Goal: Task Accomplishment & Management: Use online tool/utility

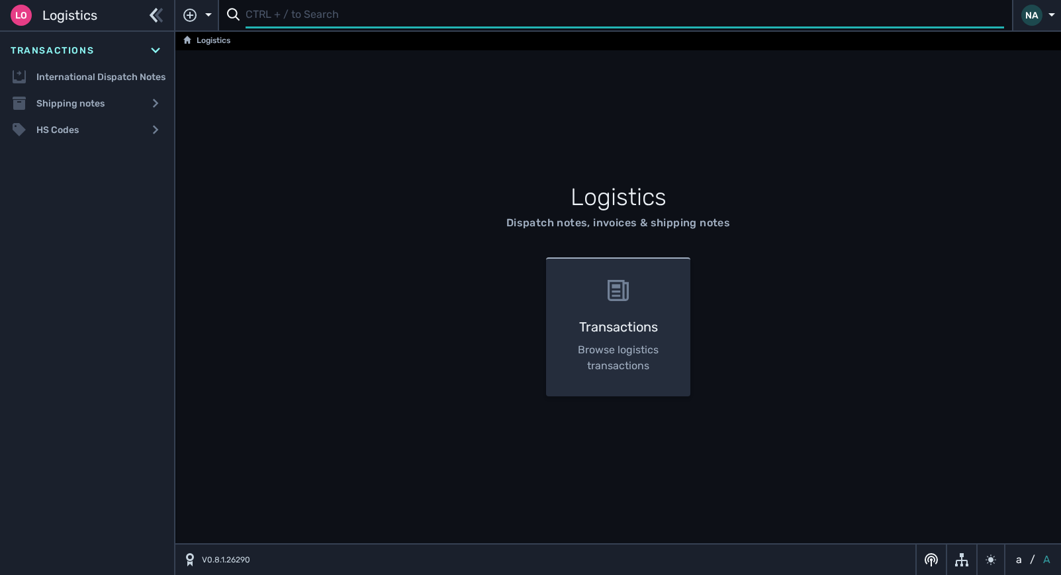
click at [283, 17] on input "text" at bounding box center [624, 16] width 758 height 26
type input "1109164"
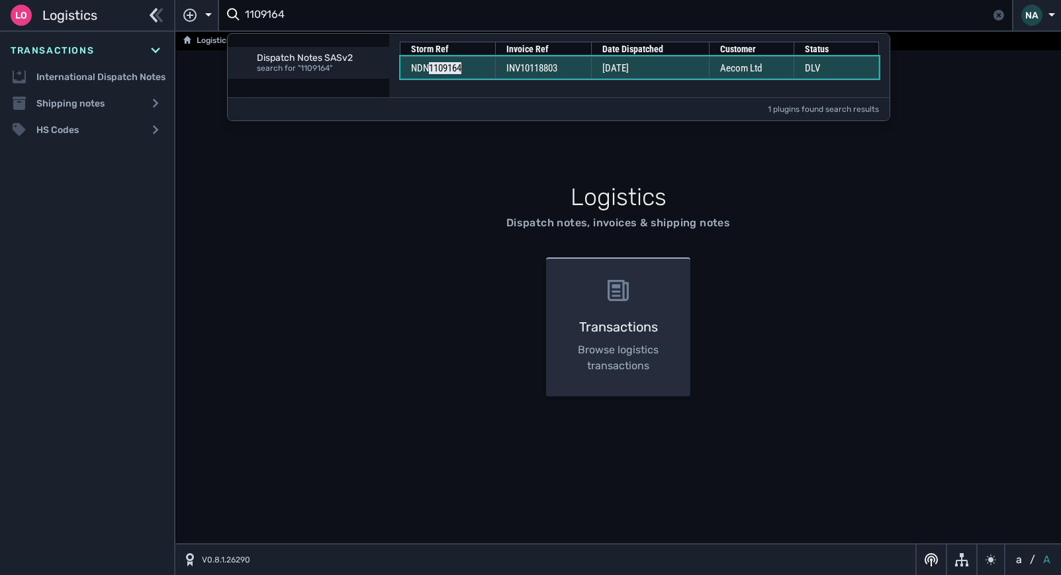
click at [504, 69] on td "INV10118803" at bounding box center [543, 67] width 96 height 22
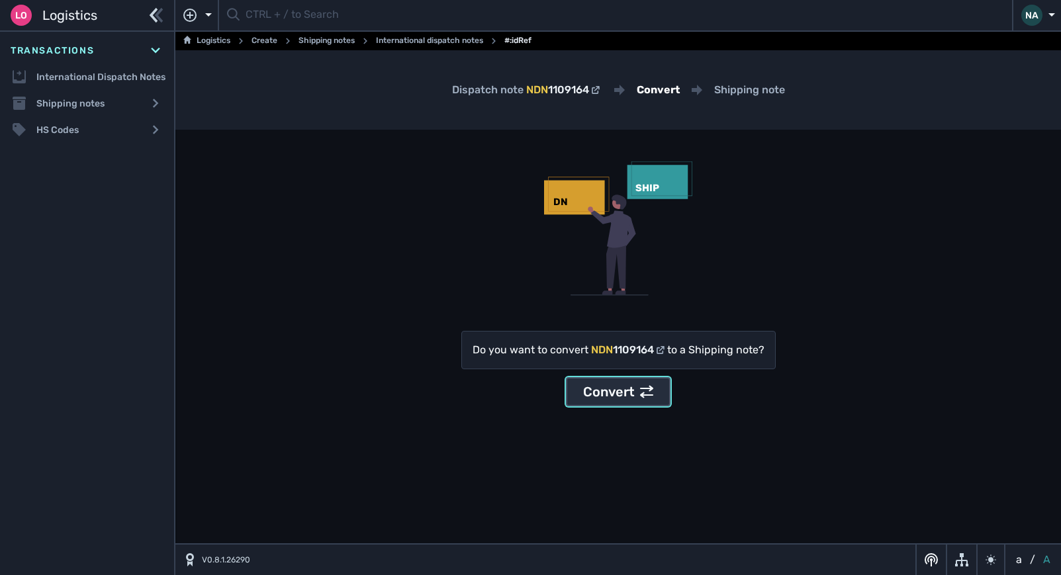
click at [621, 390] on div "Convert" at bounding box center [618, 392] width 70 height 20
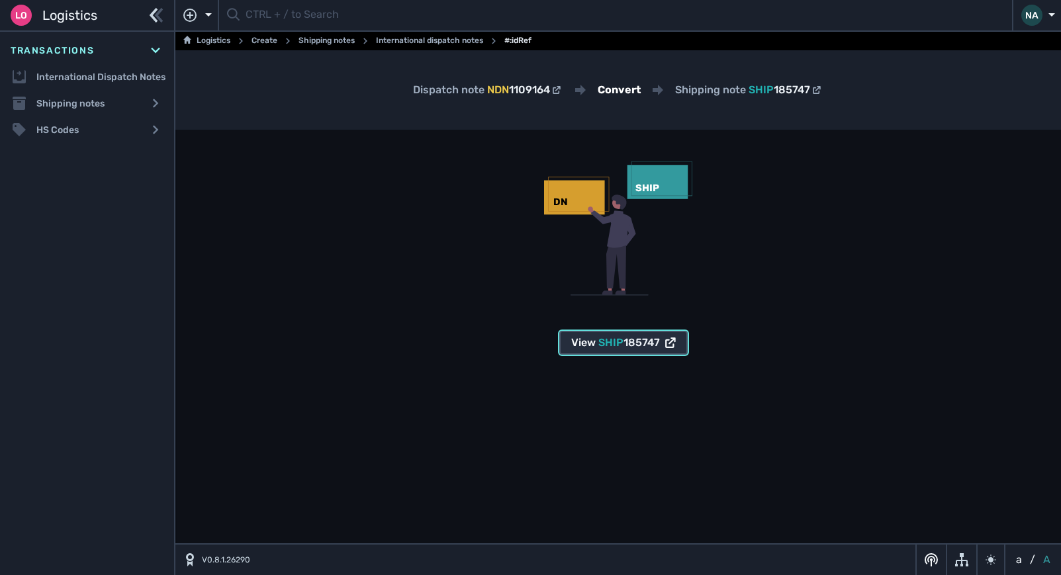
click at [665, 340] on icon at bounding box center [670, 342] width 11 height 11
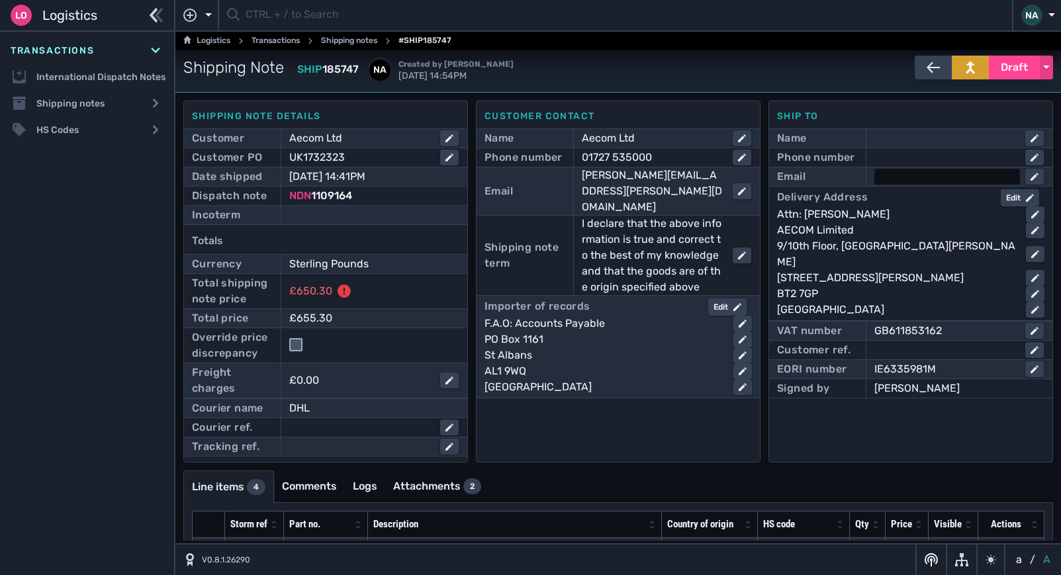
click at [903, 173] on div at bounding box center [947, 177] width 146 height 16
type input "paul.mcaleese@aecom.com"
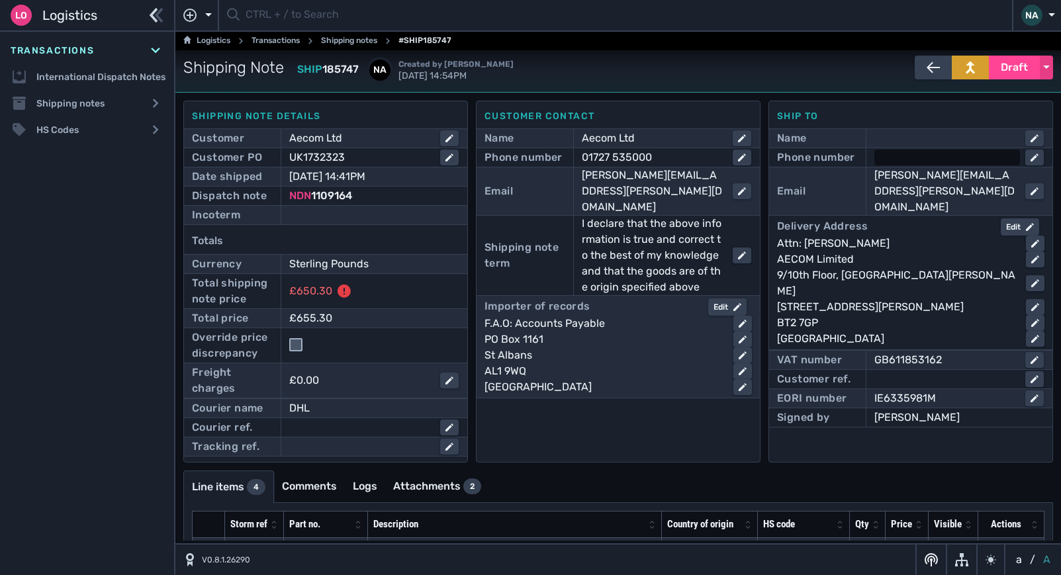
click at [920, 151] on div at bounding box center [947, 158] width 146 height 16
type input "02890607200"
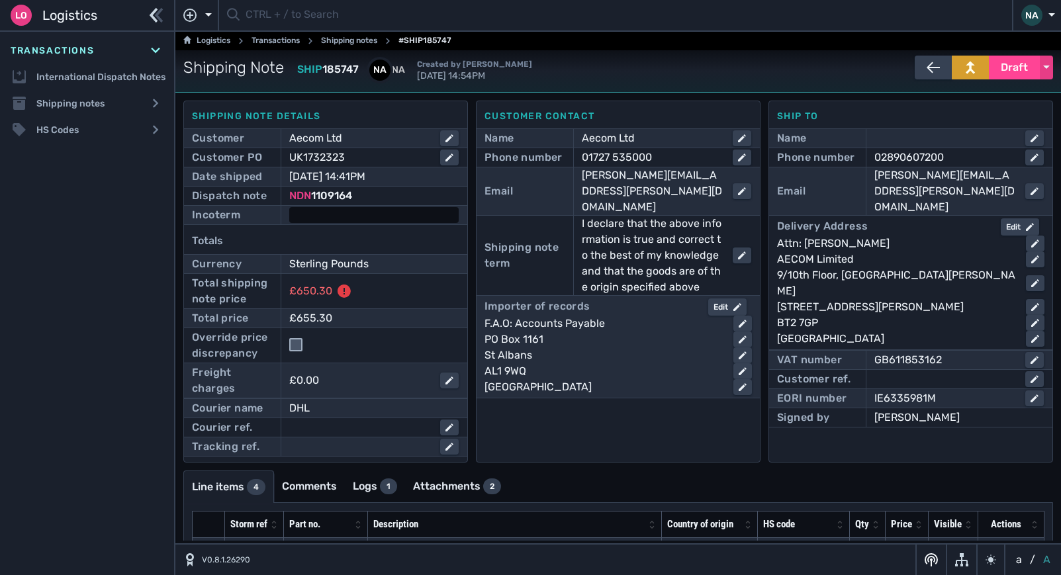
click at [333, 217] on div at bounding box center [373, 215] width 169 height 16
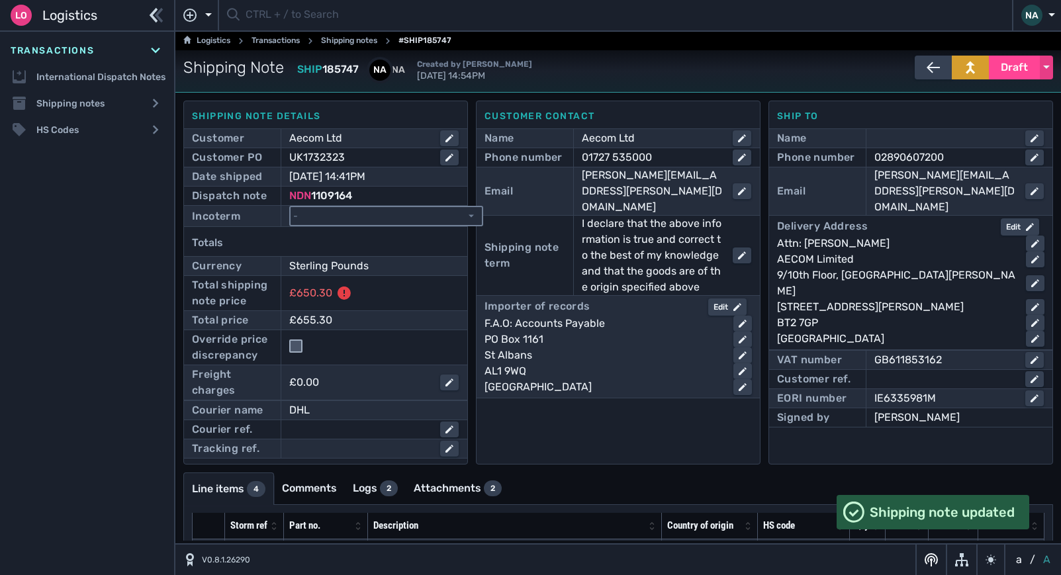
click at [377, 216] on select "- Ex Works - EXW Free Carrier - FCA Carriage Paid To - CPT Carriage Insurance P…" at bounding box center [385, 216] width 191 height 18
select select "[object Object]"
click at [290, 207] on select "- Ex Works - EXW Free Carrier - FCA Carriage Paid To - CPT Carriage Insurance P…" at bounding box center [385, 216] width 191 height 18
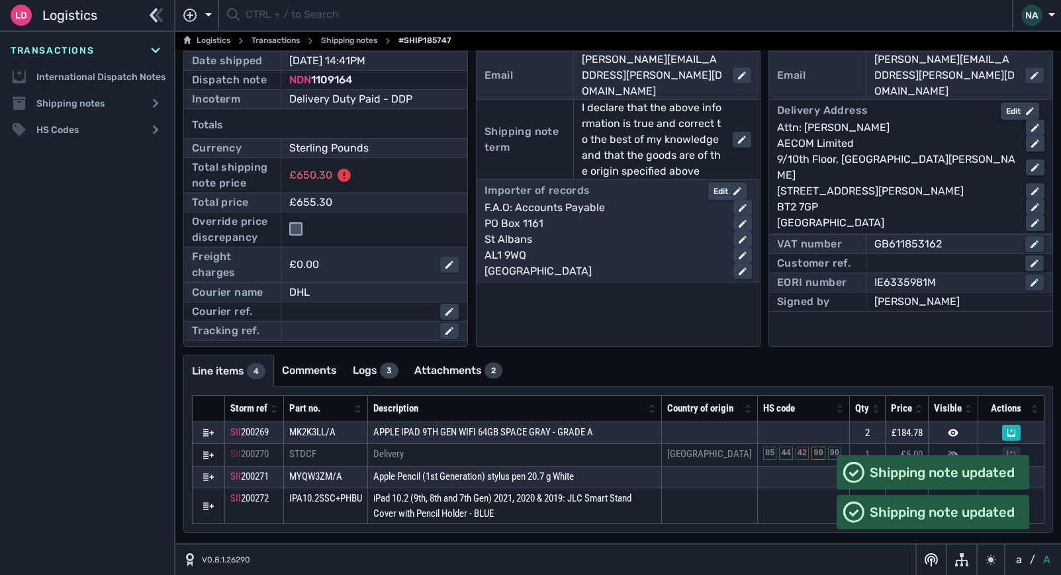
scroll to position [131, 0]
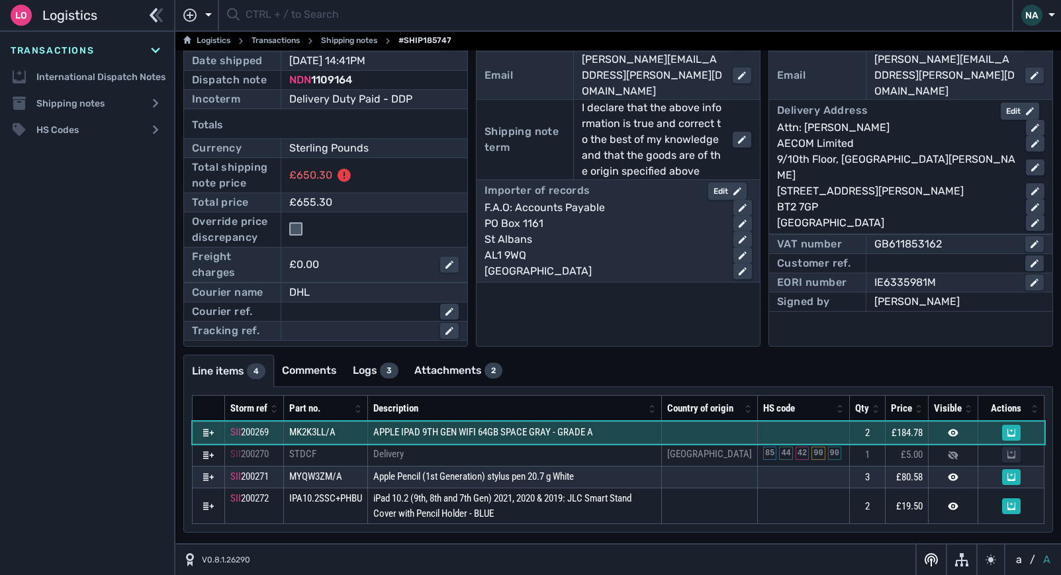
click at [500, 435] on span "APPLE IPAD 9TH GEN WIFI 64GB SPACE GRAY - GRADE A" at bounding box center [483, 432] width 220 height 12
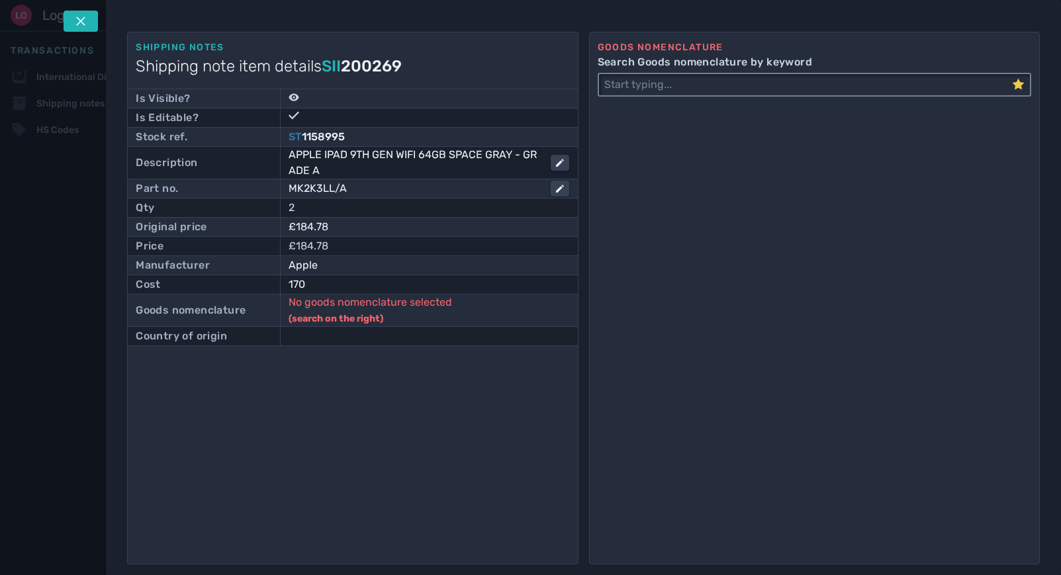
click at [650, 86] on input "Search Goods nomenclature by keyword" at bounding box center [805, 84] width 413 height 21
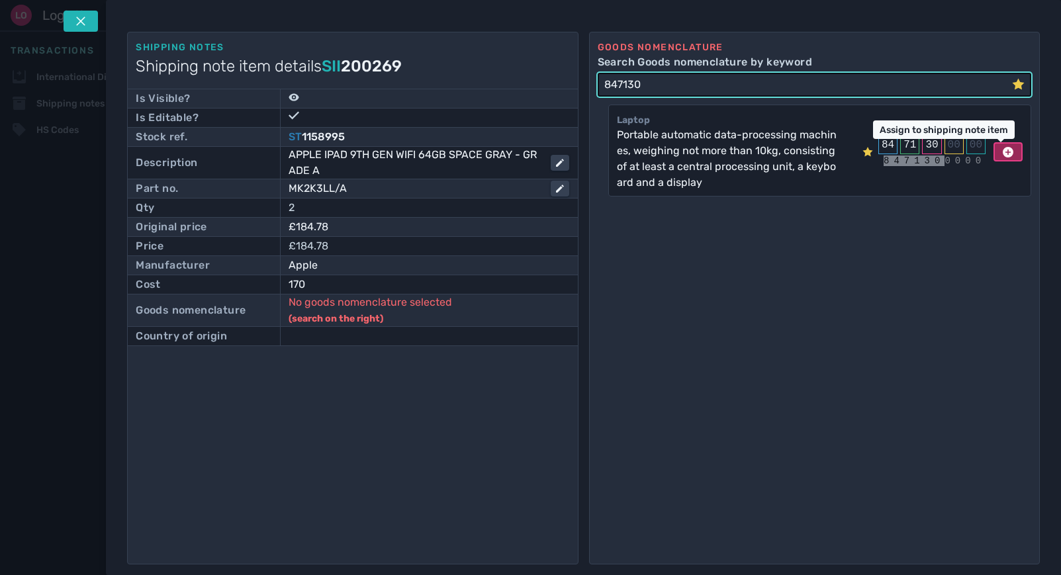
type input "847130"
click at [1004, 151] on icon at bounding box center [1007, 152] width 11 height 11
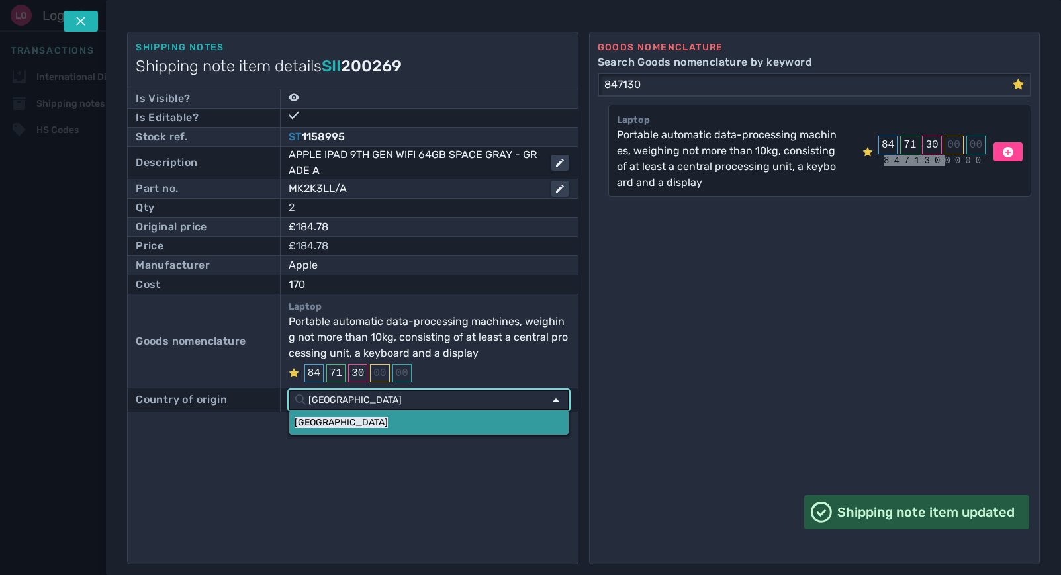
click at [341, 425] on link "China" at bounding box center [428, 422] width 279 height 24
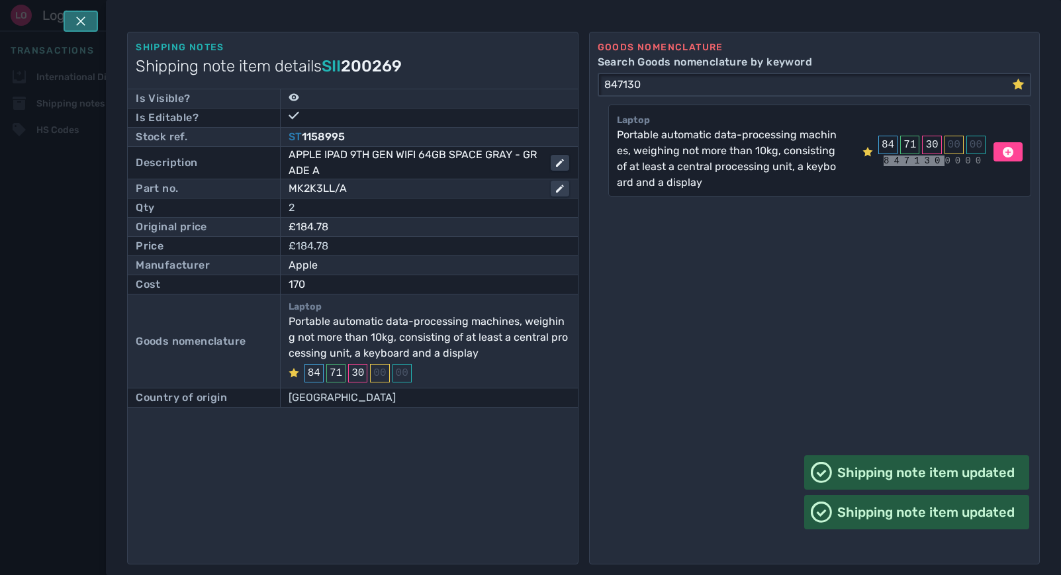
click at [73, 22] on button at bounding box center [81, 21] width 34 height 21
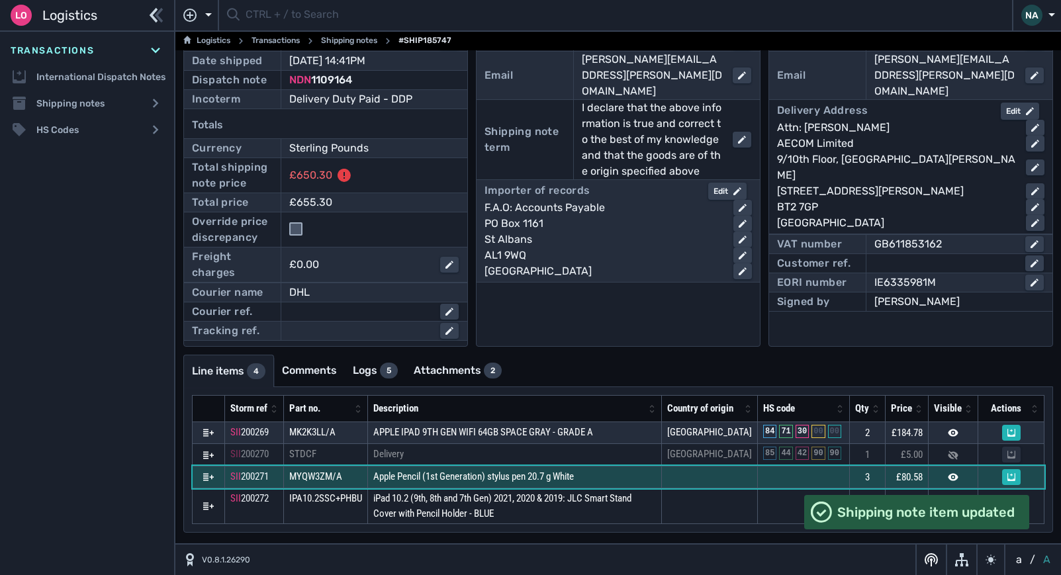
click at [550, 477] on span "Apple Pencil (1st Generation) stylus pen 20.7 g White" at bounding box center [473, 476] width 200 height 12
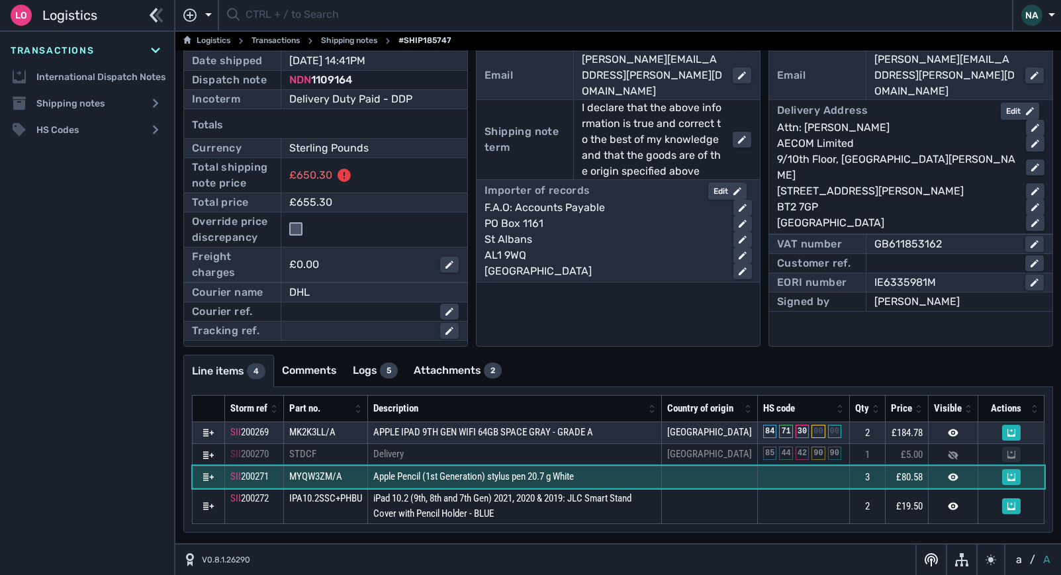
click at [550, 477] on span "Apple Pencil (1st Generation) stylus pen 20.7 g White" at bounding box center [473, 476] width 200 height 12
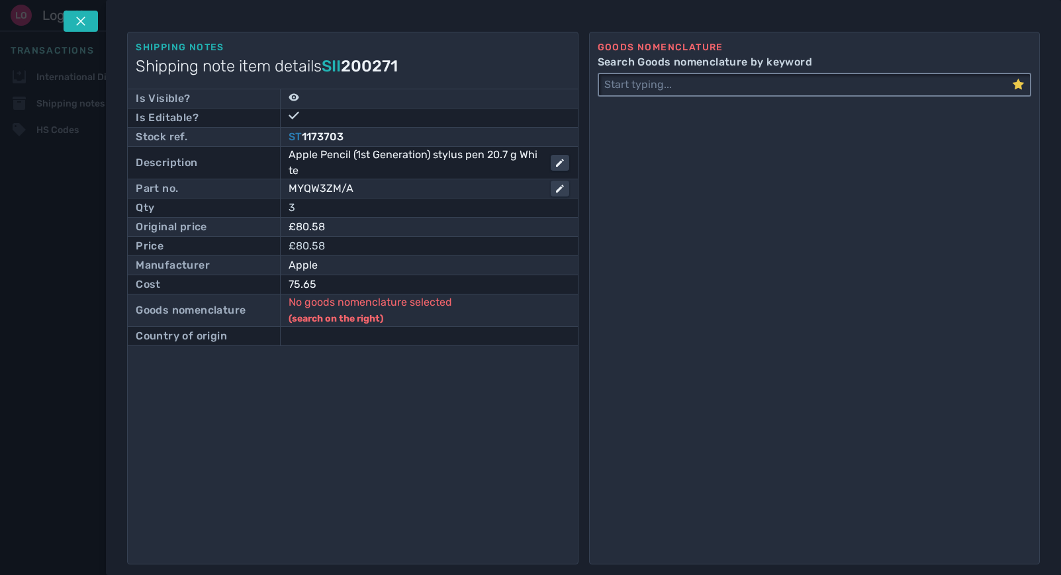
click at [648, 77] on input "Search Goods nomenclature by keyword" at bounding box center [805, 84] width 413 height 21
type input "9"
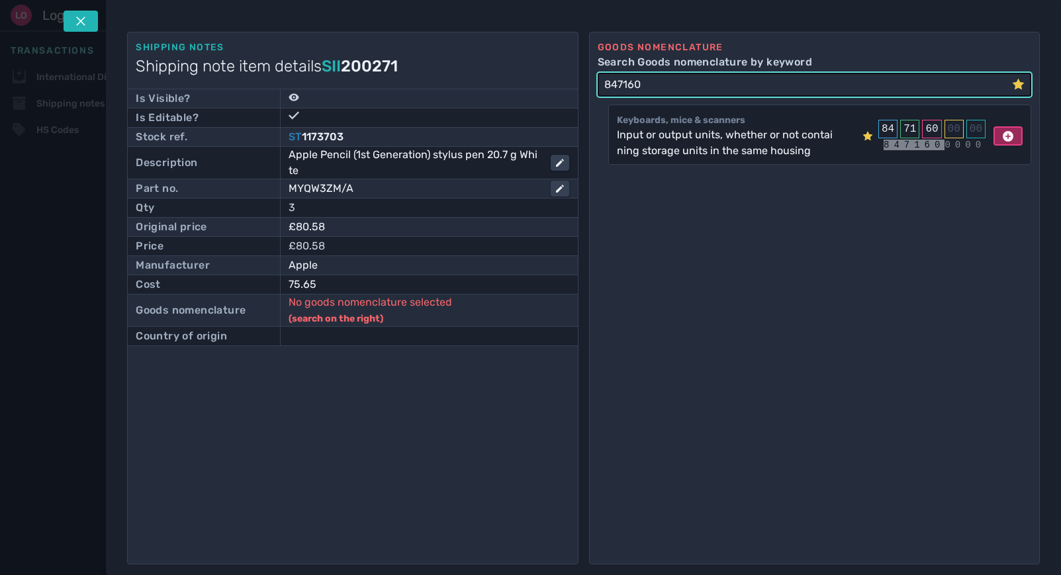
type input "847160"
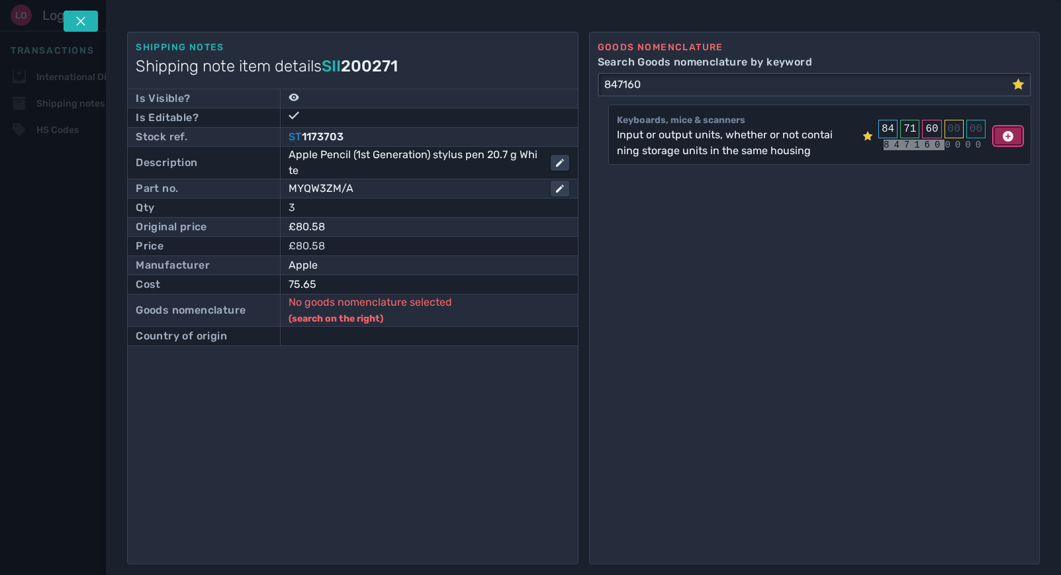
click at [995, 135] on button at bounding box center [1007, 136] width 29 height 20
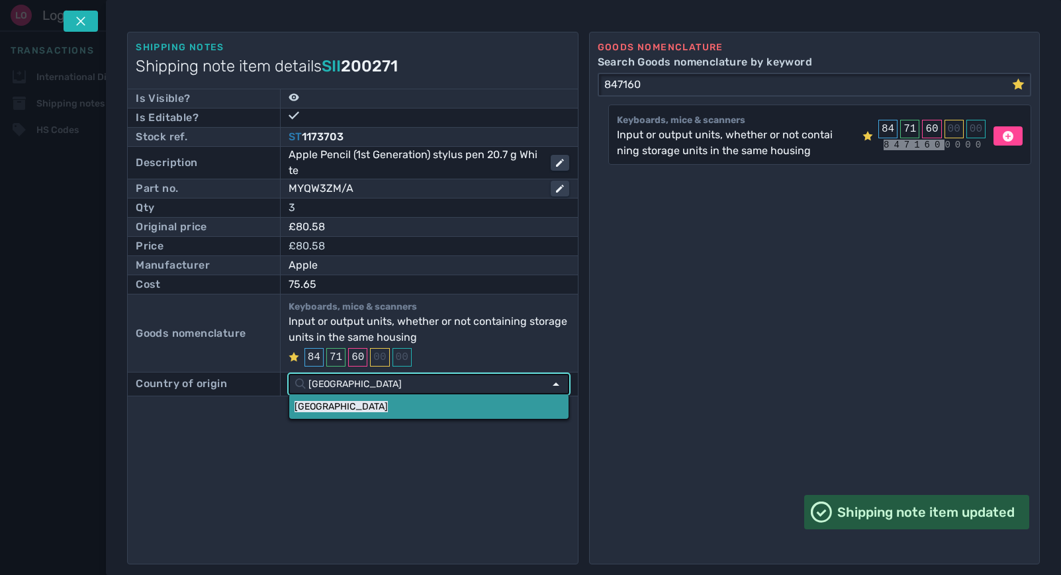
click at [358, 405] on link "China" at bounding box center [428, 406] width 279 height 24
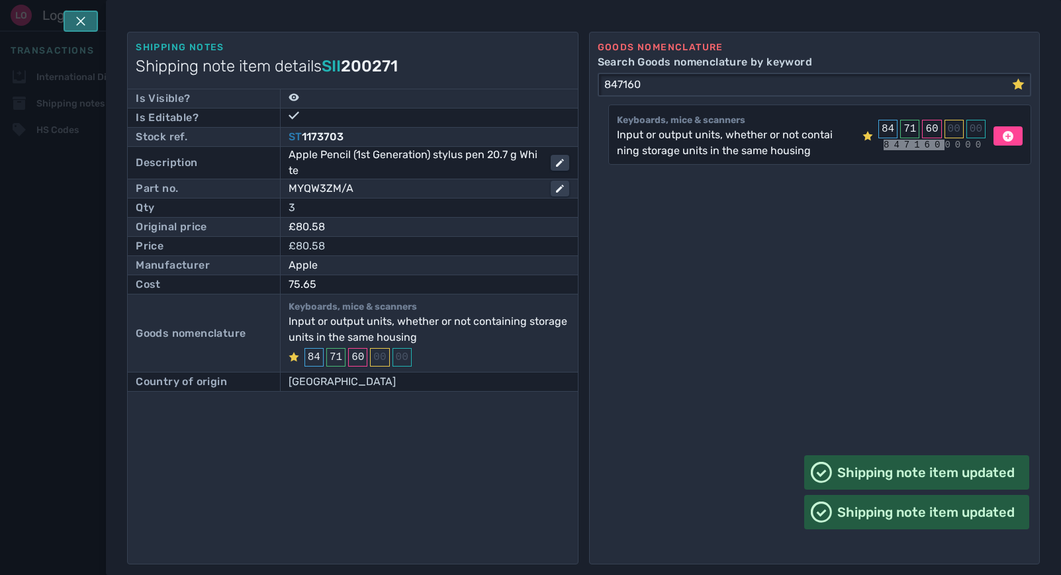
click at [87, 16] on button at bounding box center [81, 21] width 34 height 21
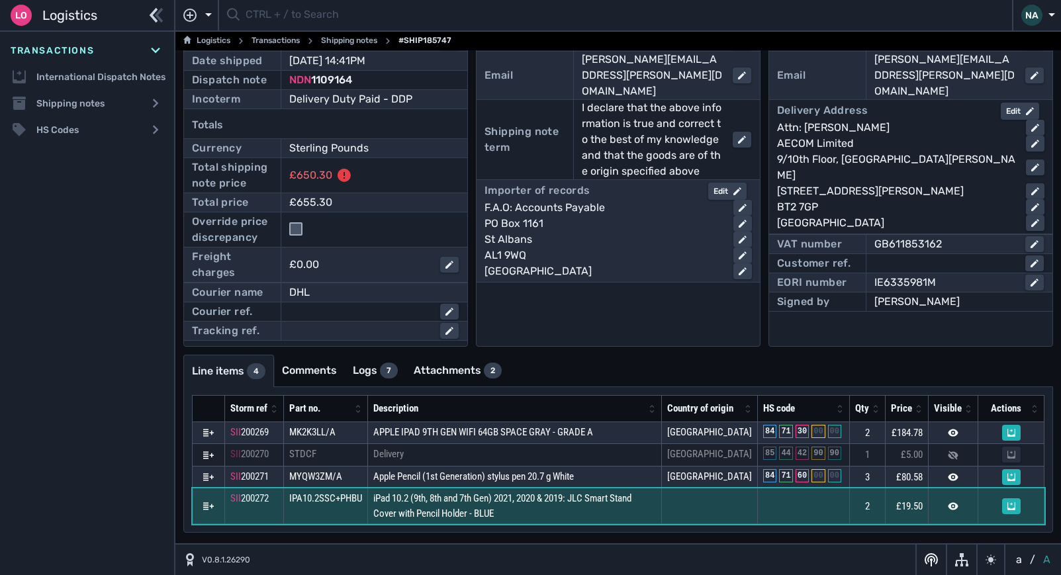
click at [529, 515] on td "iPad 10.2 (9th, 8th and 7th Gen) 2021, 2020 & 2019: JLC Smart Stand Cover with …" at bounding box center [515, 506] width 294 height 36
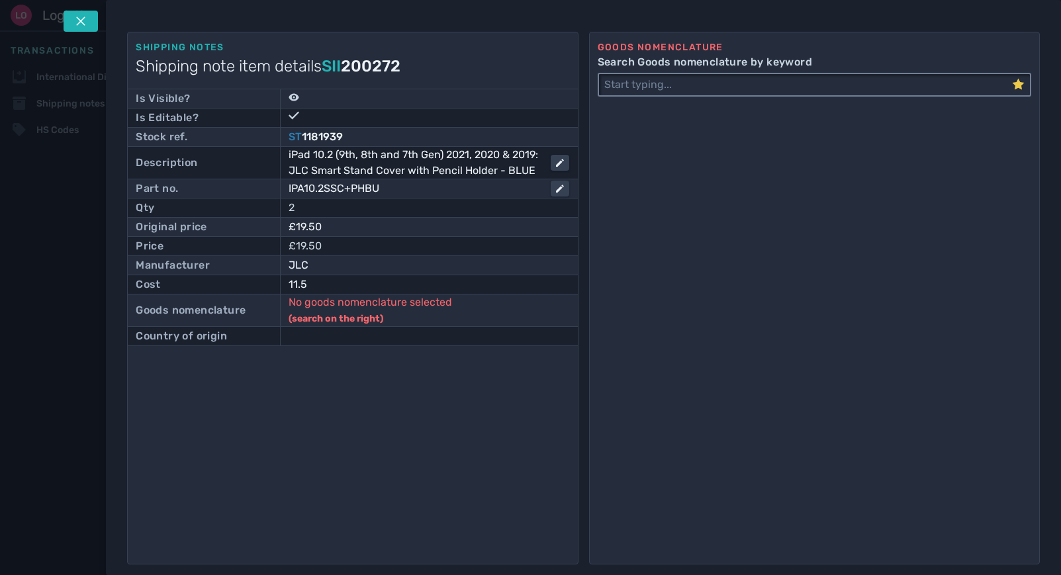
click at [670, 87] on input "Search Goods nomenclature by keyword" at bounding box center [805, 84] width 413 height 21
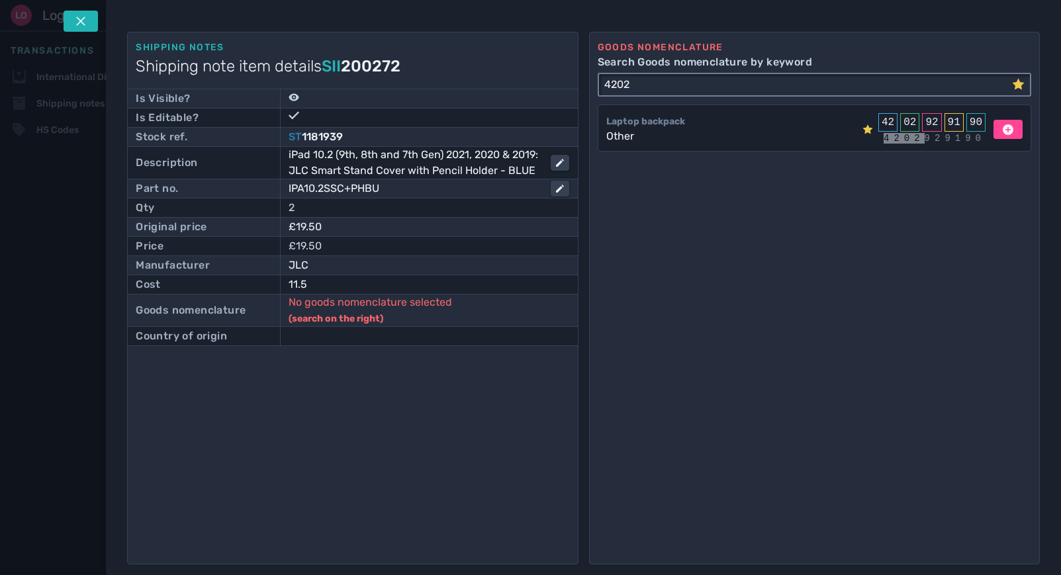
click at [684, 86] on input "4202" at bounding box center [805, 84] width 413 height 21
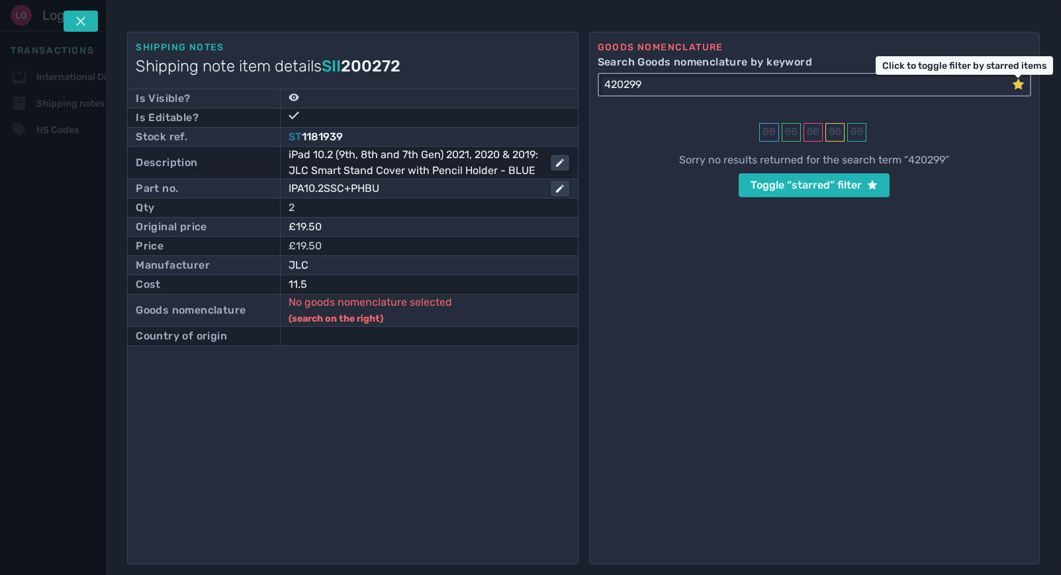
click at [1018, 83] on icon at bounding box center [1018, 83] width 12 height 11
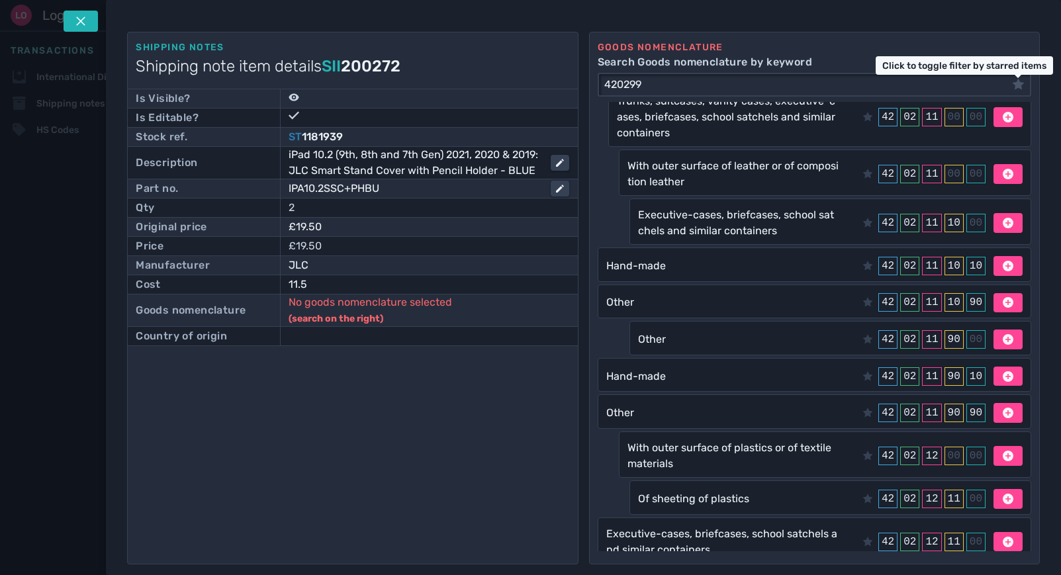
scroll to position [0, 0]
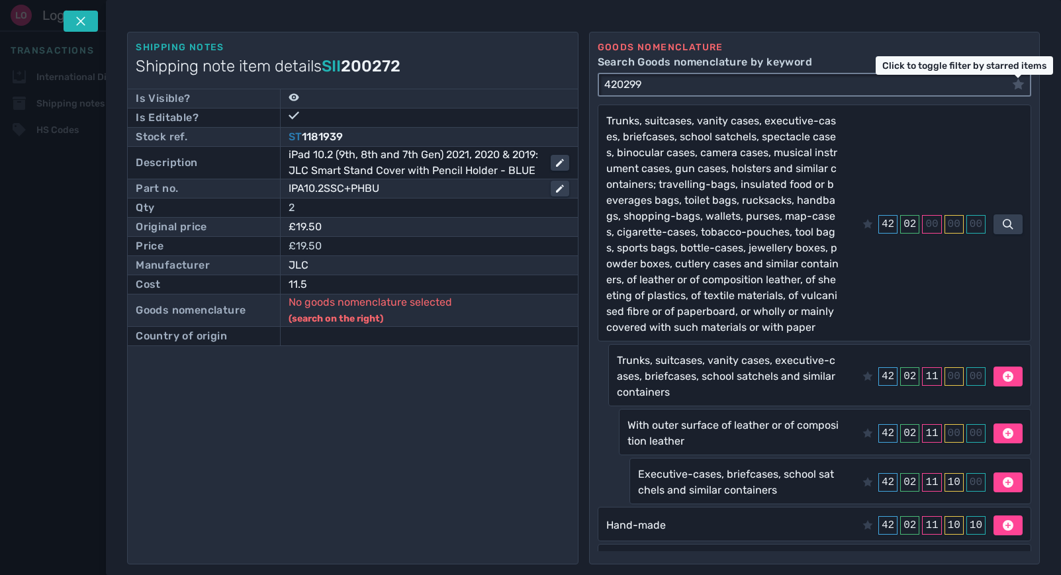
click at [682, 76] on input "420299" at bounding box center [805, 84] width 413 height 21
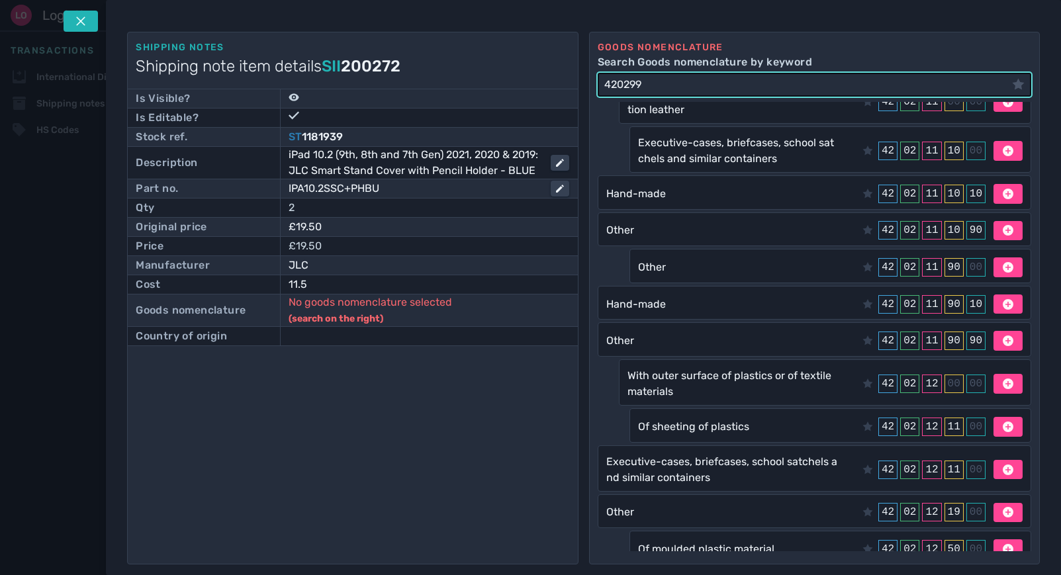
scroll to position [331, 0]
click at [665, 85] on input "420299" at bounding box center [805, 84] width 413 height 21
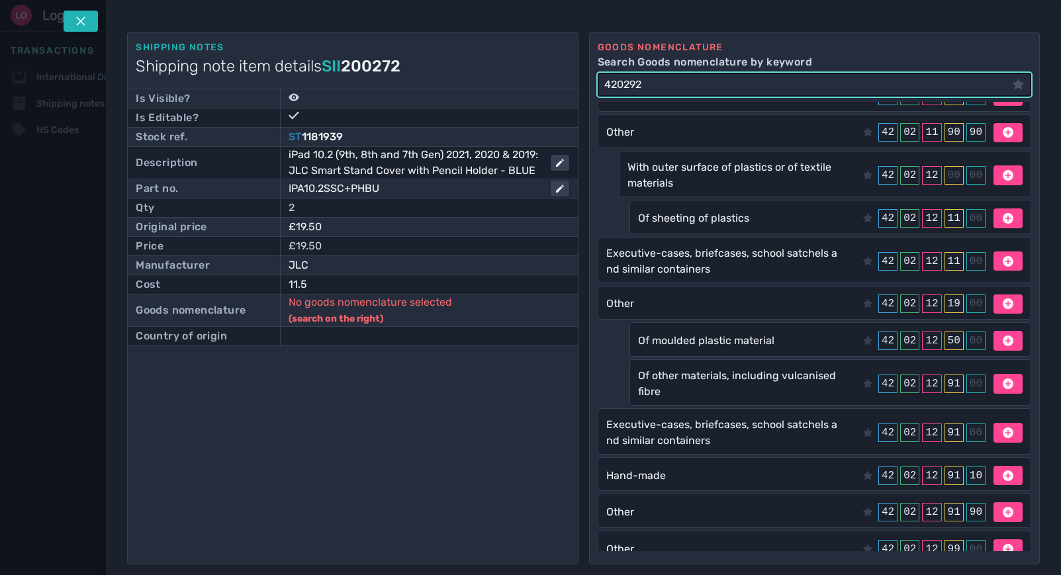
scroll to position [1630, 0]
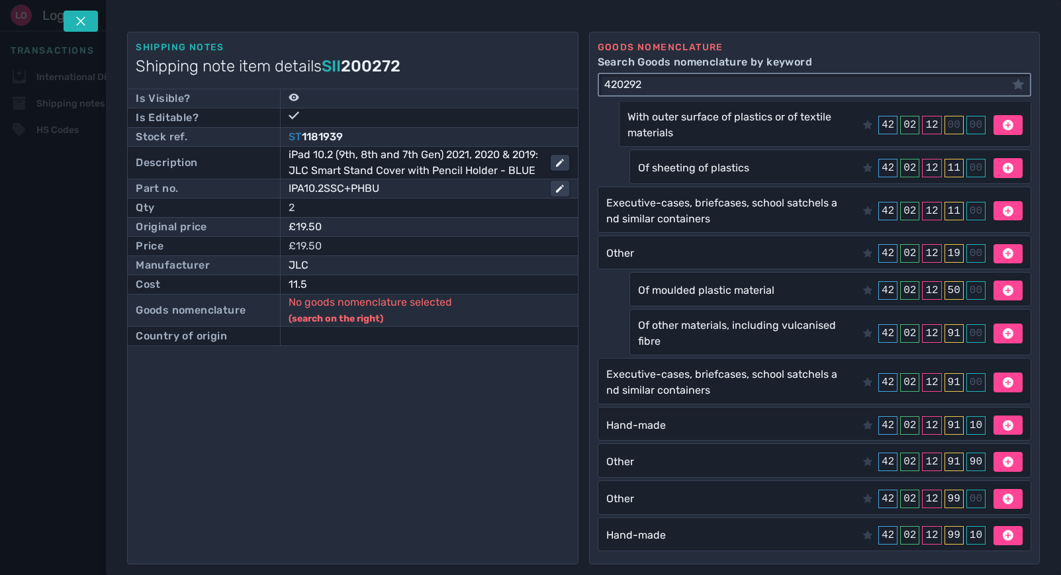
type input "420292"
click at [1020, 85] on icon at bounding box center [1018, 83] width 12 height 11
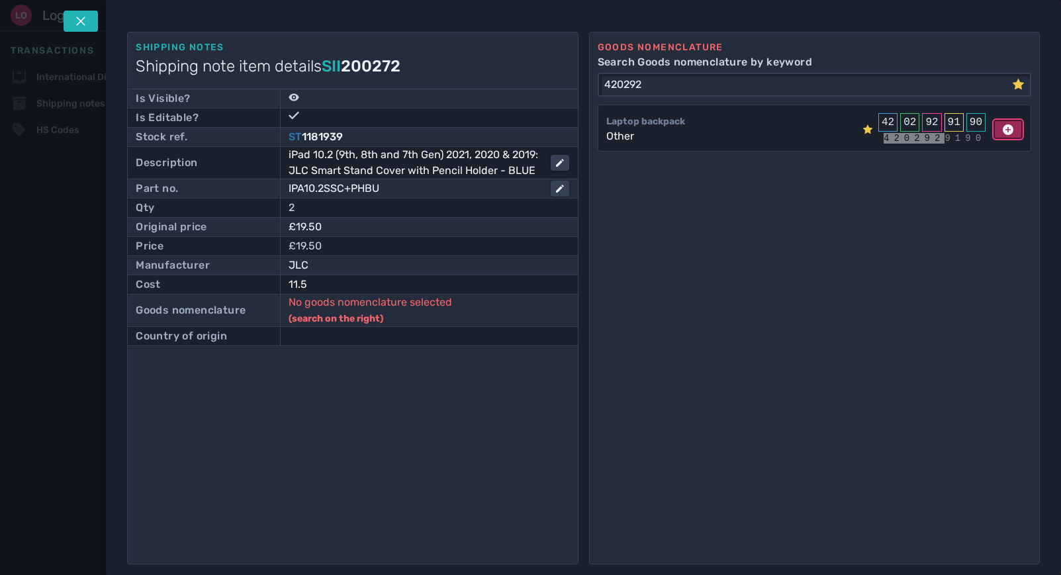
click at [1003, 129] on icon at bounding box center [1007, 129] width 11 height 11
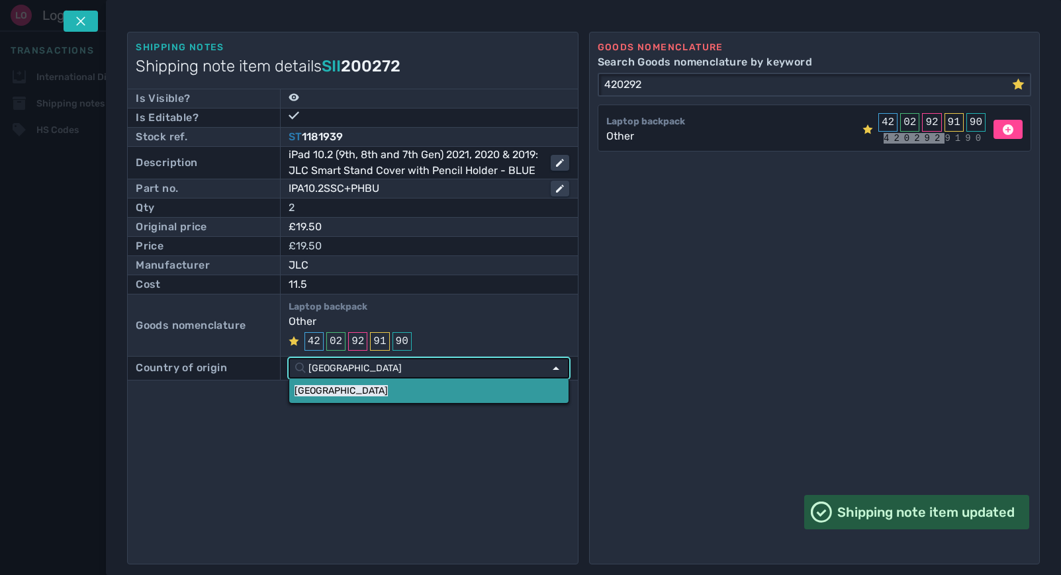
click at [312, 389] on mark "China" at bounding box center [340, 390] width 93 height 11
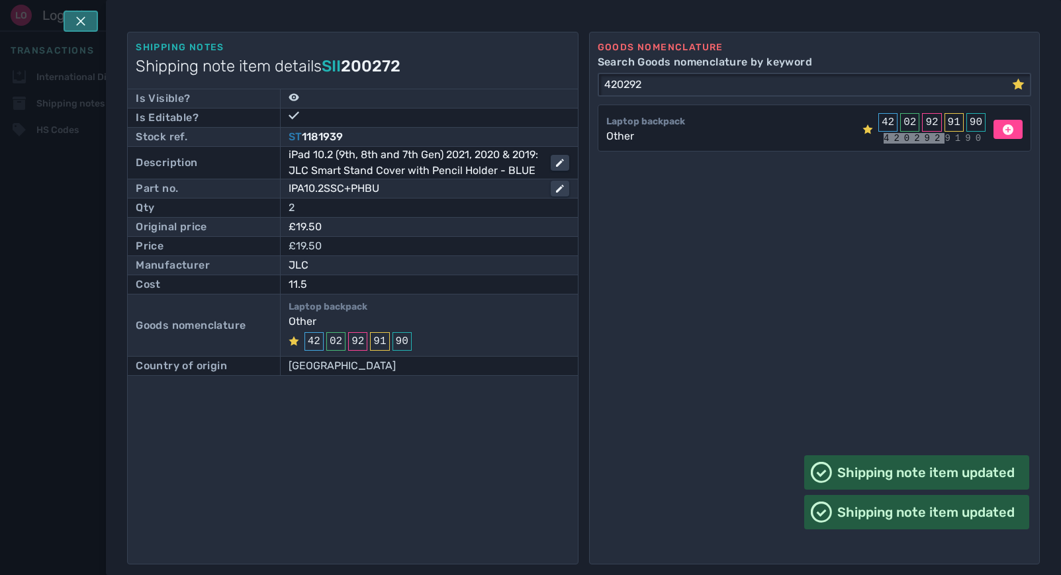
click at [78, 15] on button at bounding box center [81, 21] width 34 height 21
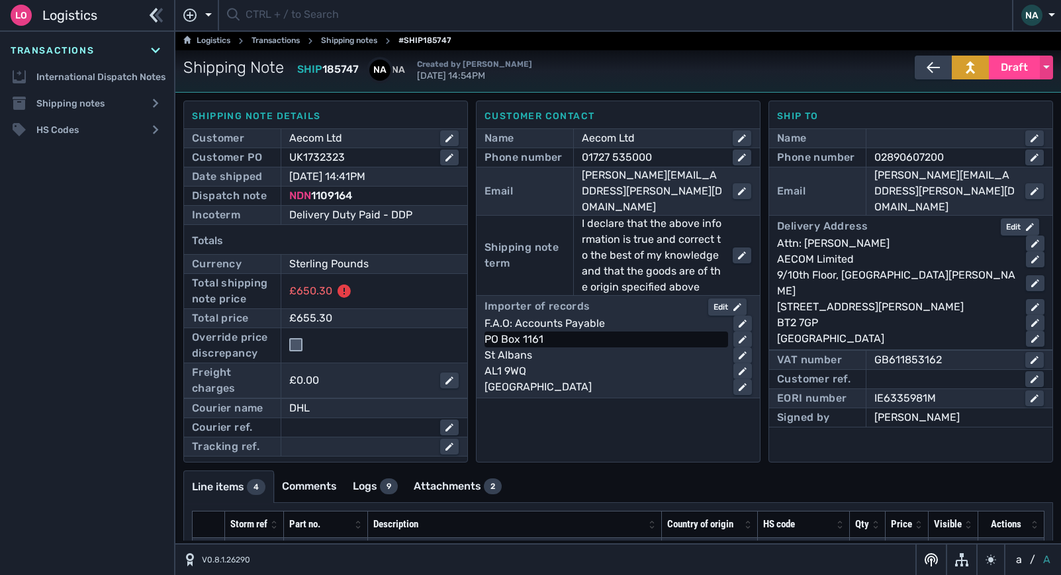
scroll to position [131, 0]
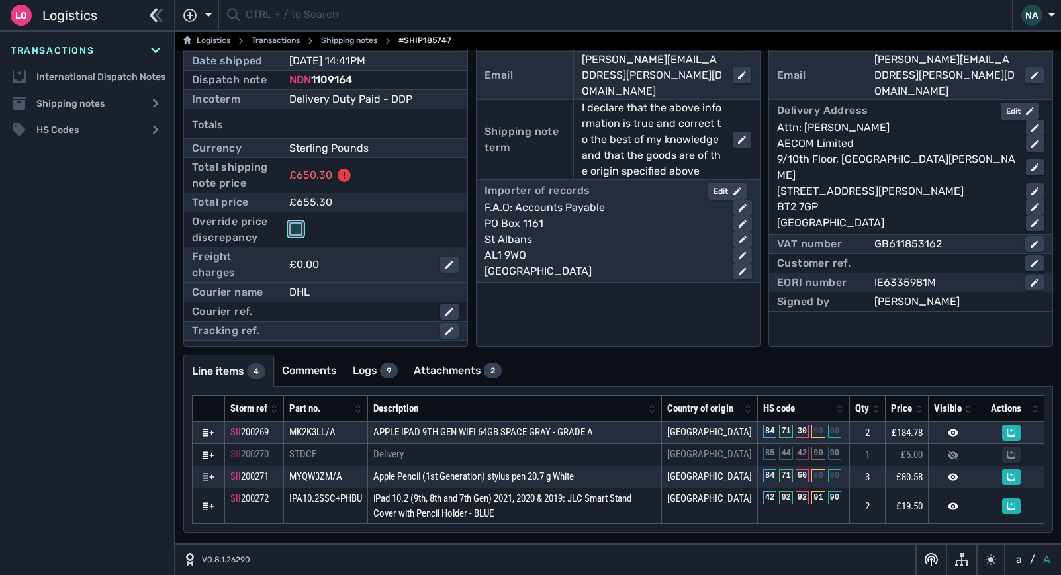
click at [299, 222] on input "checkbox" at bounding box center [295, 228] width 13 height 13
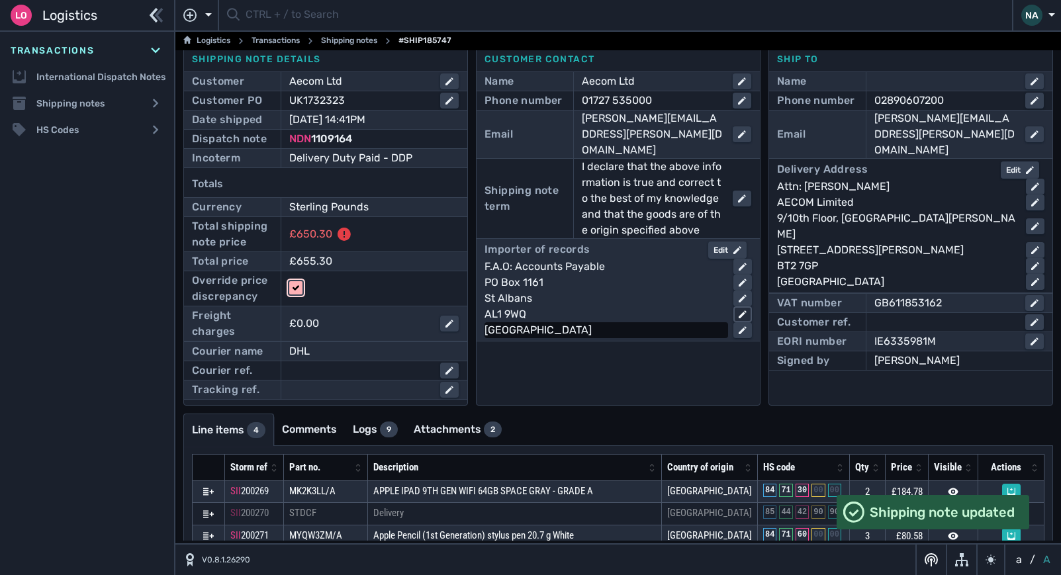
scroll to position [0, 0]
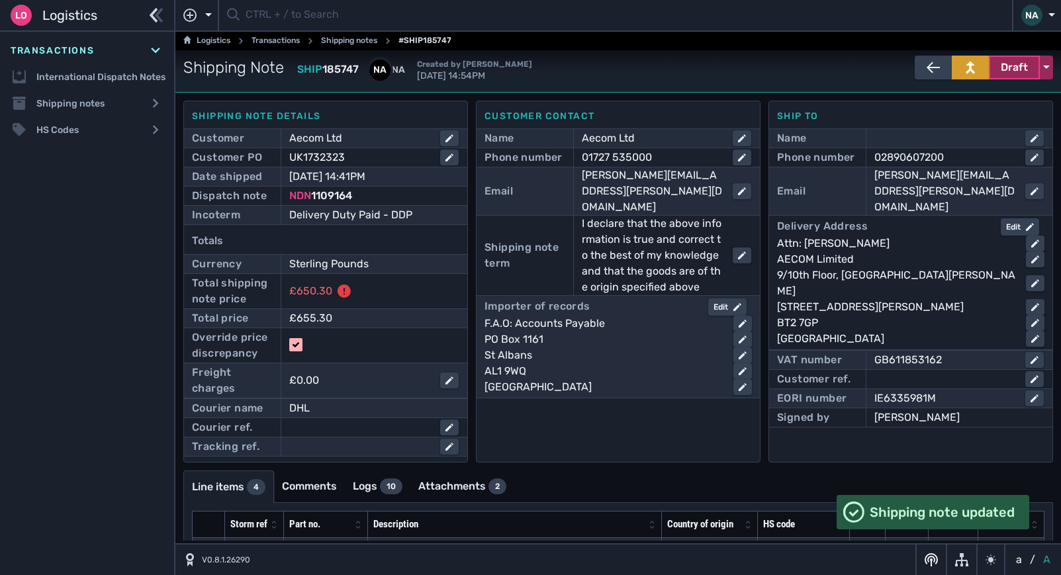
click at [1015, 66] on span "Draft" at bounding box center [1013, 68] width 27 height 16
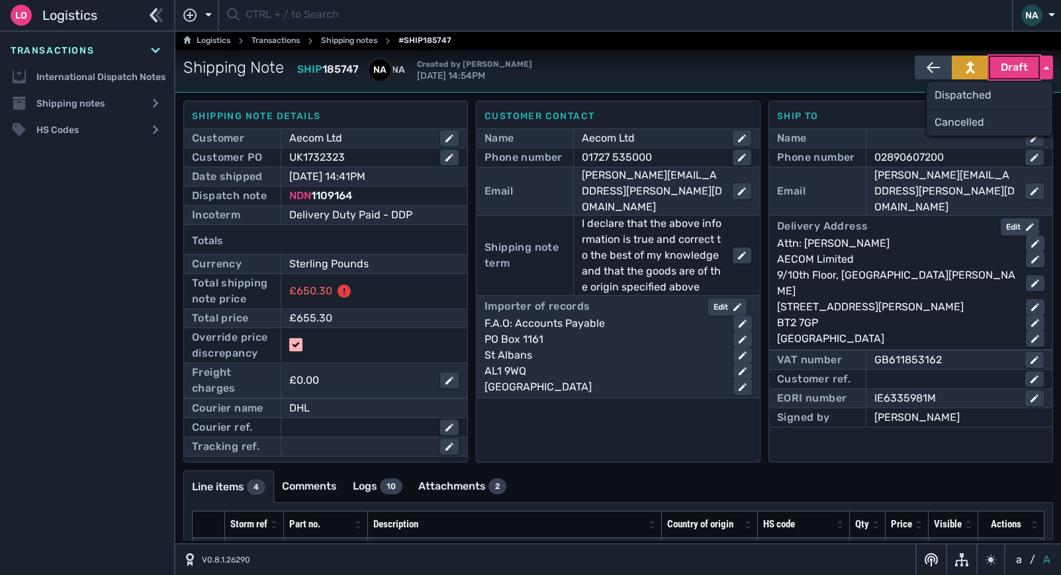
click at [950, 97] on div "Dispatched" at bounding box center [989, 95] width 126 height 26
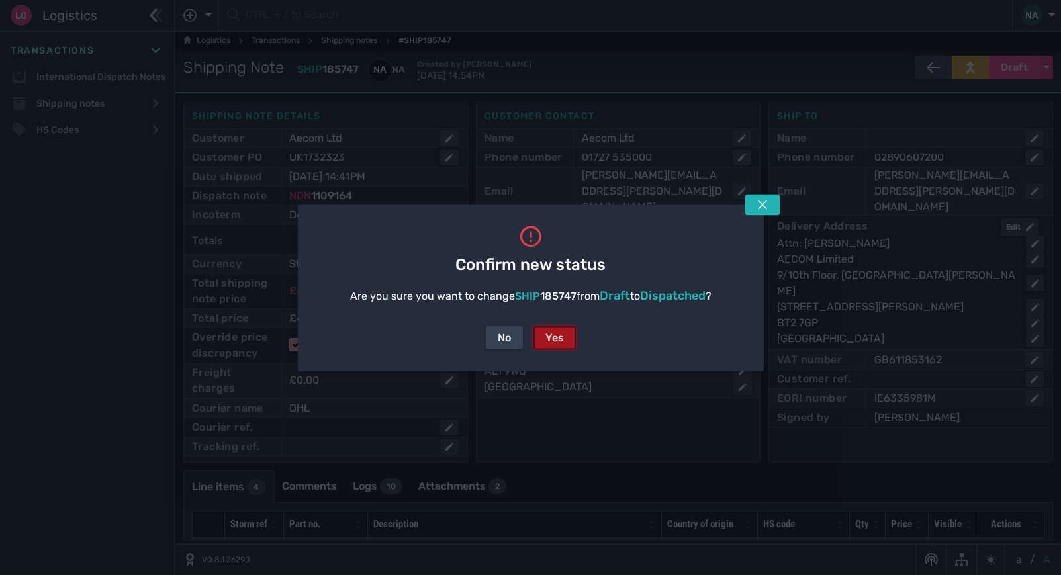
click at [559, 337] on div "Yes" at bounding box center [554, 338] width 19 height 16
checkbox input "false"
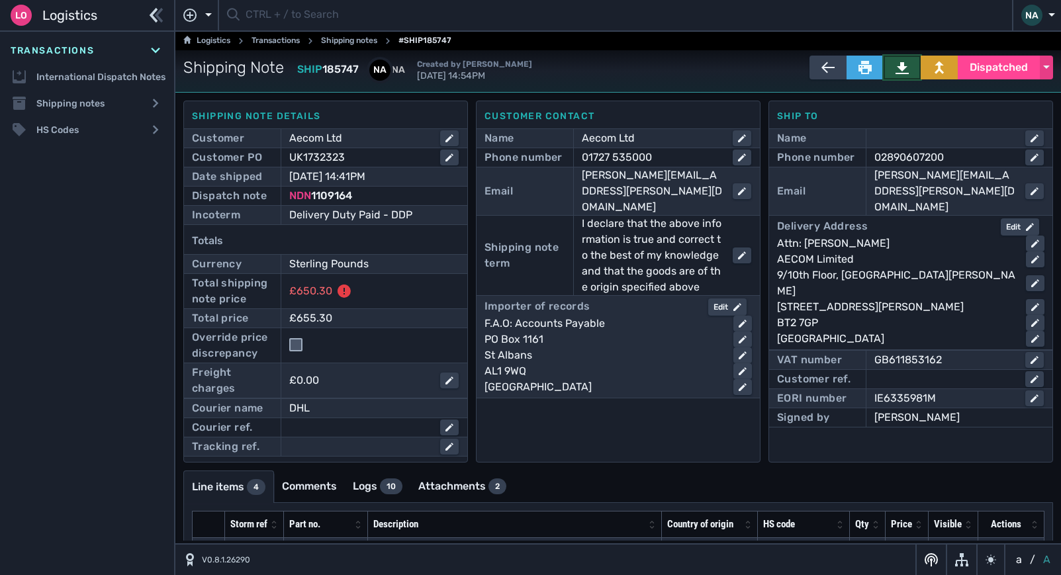
click at [895, 69] on icon at bounding box center [901, 68] width 13 height 12
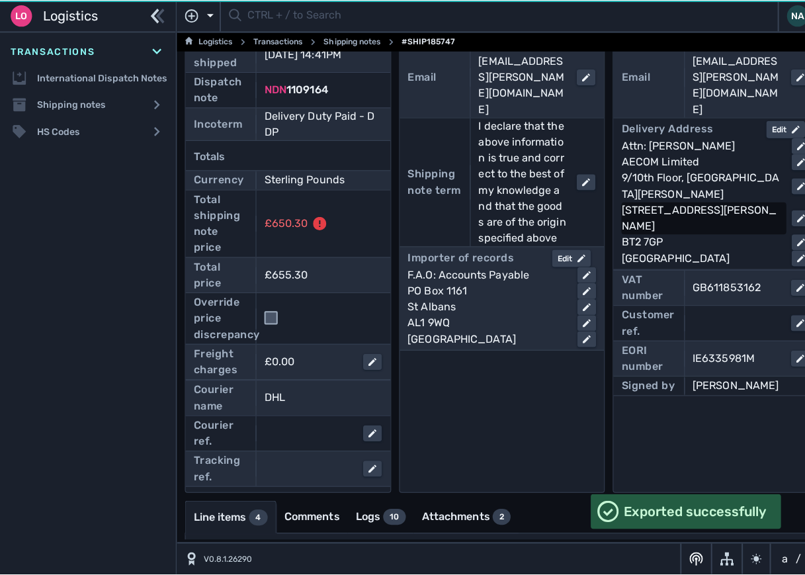
scroll to position [15, 0]
